Goal: Find specific page/section: Find specific page/section

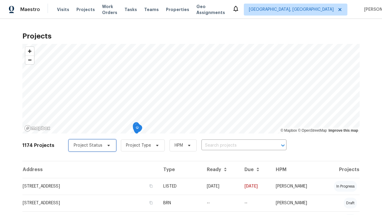
click at [89, 142] on span "Project Status" at bounding box center [88, 145] width 29 height 6
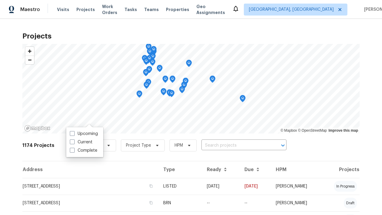
scroll to position [29, 0]
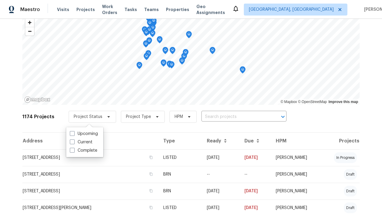
click at [83, 150] on label "Complete" at bounding box center [83, 150] width 27 height 6
click at [74, 150] on input "Complete" at bounding box center [72, 149] width 4 height 4
checkbox input "true"
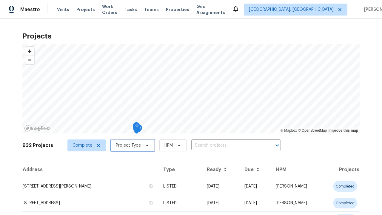
click at [130, 145] on span "Project Type" at bounding box center [128, 145] width 25 height 6
